Goal: Information Seeking & Learning: Learn about a topic

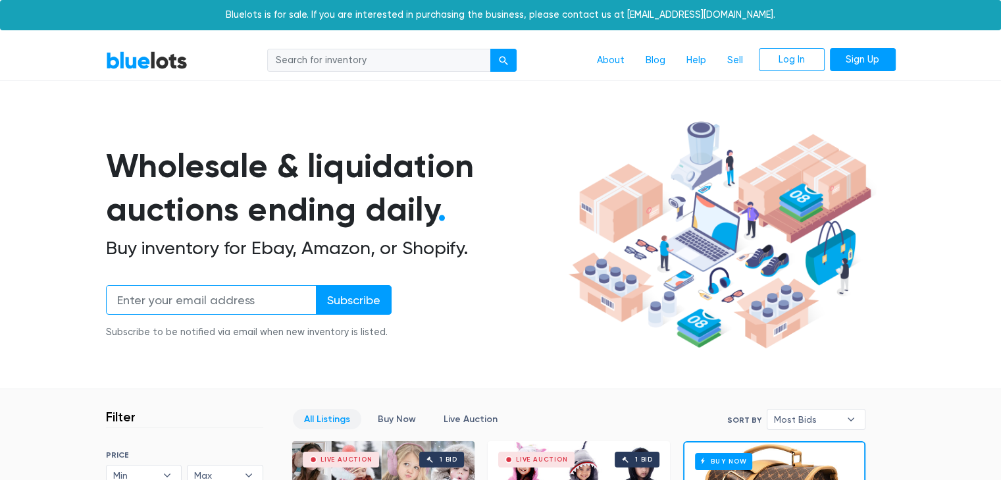
click at [215, 307] on input "email" at bounding box center [211, 300] width 211 height 30
click at [378, 63] on input "search" at bounding box center [379, 61] width 224 height 24
type input "disney"
click at [490, 49] on button "submit" at bounding box center [503, 61] width 26 height 24
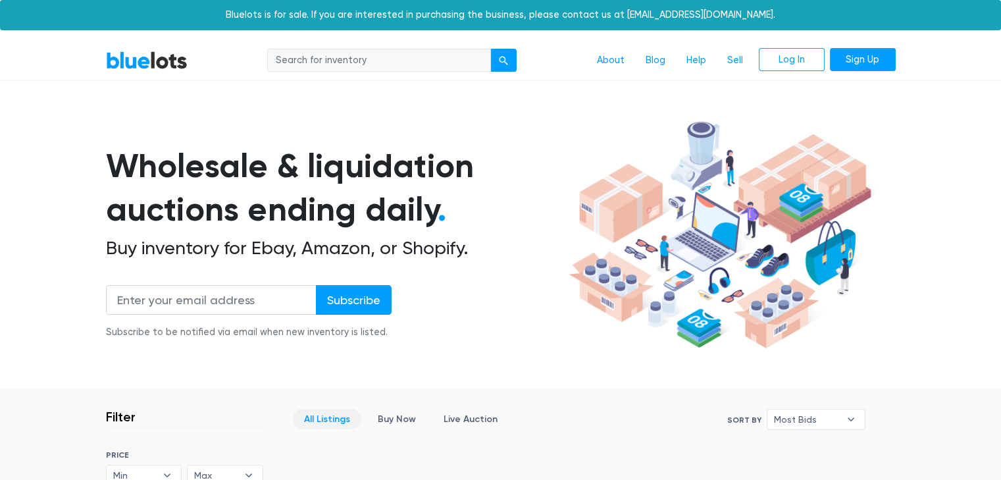
click at [350, 65] on input "search" at bounding box center [379, 61] width 224 height 24
type input "disney"
click at [516, 55] on button "submit" at bounding box center [503, 61] width 26 height 24
click at [346, 63] on input "search" at bounding box center [379, 61] width 224 height 24
type input "nightmare before christmas"
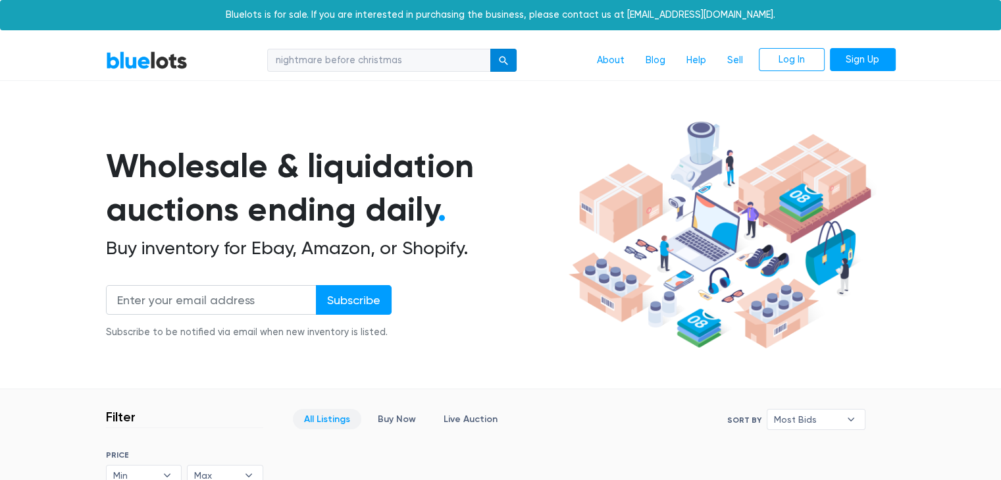
click at [503, 63] on div "submit" at bounding box center [503, 60] width 9 height 9
click at [330, 66] on input "search" at bounding box center [379, 61] width 224 height 24
type input "water"
click at [490, 49] on button "submit" at bounding box center [503, 61] width 26 height 24
click at [347, 61] on input "search" at bounding box center [379, 61] width 224 height 24
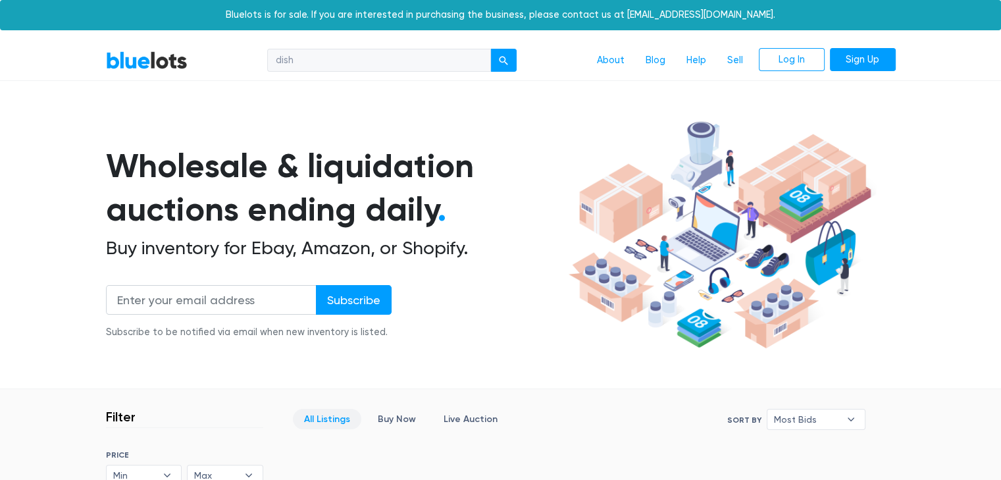
type input "dish"
click at [490, 49] on button "submit" at bounding box center [503, 61] width 26 height 24
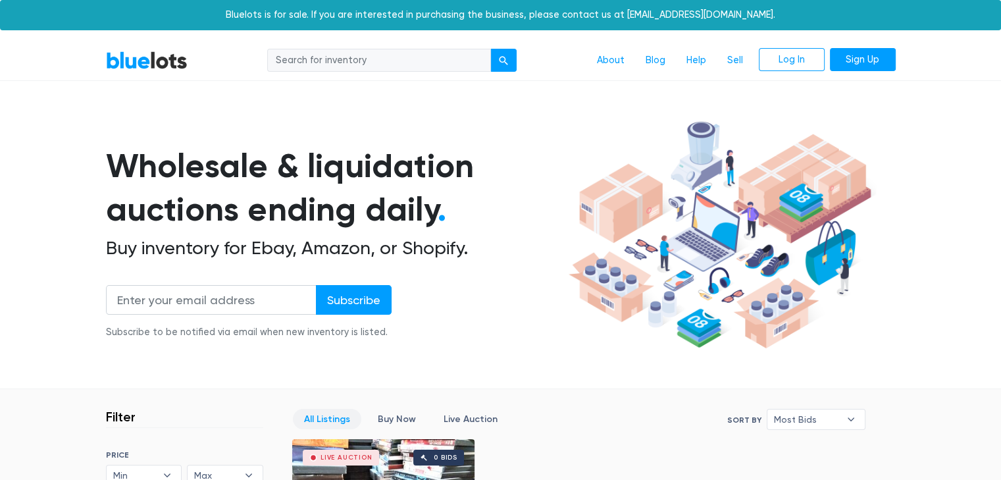
click at [365, 59] on input "search" at bounding box center [379, 61] width 224 height 24
type input "girls next door"
click at [490, 49] on button "submit" at bounding box center [503, 61] width 26 height 24
